Goal: Task Accomplishment & Management: Manage account settings

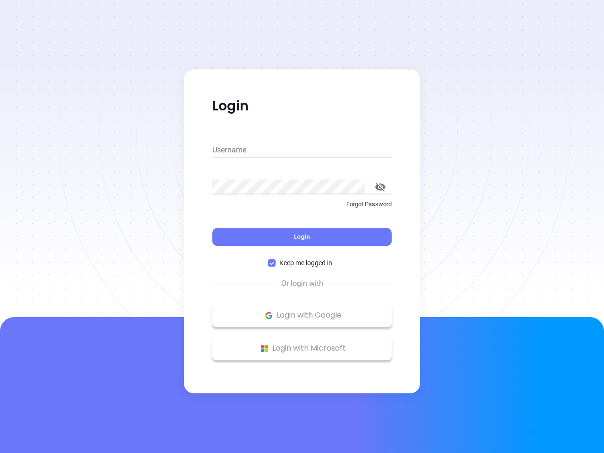
click at [302, 226] on div "Login" at bounding box center [301, 230] width 179 height 29
click at [302, 150] on input "Username" at bounding box center [301, 149] width 179 height 15
click at [380, 187] on icon "toggle password visibility" at bounding box center [380, 186] width 10 height 9
click at [302, 237] on span "Login" at bounding box center [302, 236] width 16 height 8
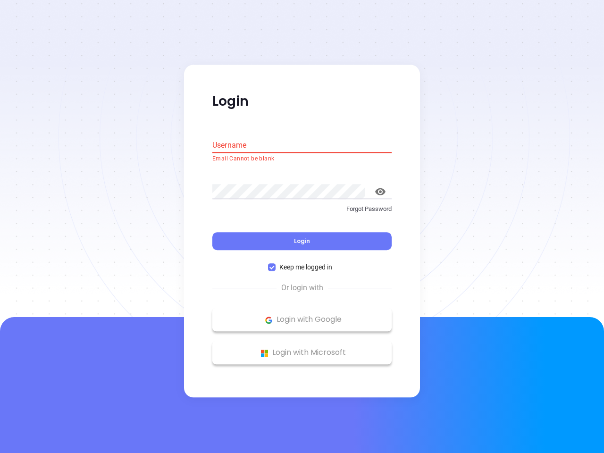
click at [302, 263] on span "Keep me logged in" at bounding box center [305, 267] width 60 height 10
click at [275, 264] on input "Keep me logged in" at bounding box center [272, 268] width 8 height 8
checkbox input "false"
click at [302, 315] on p "Login with Google" at bounding box center [302, 320] width 170 height 14
click at [302, 348] on p "Login with Microsoft" at bounding box center [302, 353] width 170 height 14
